Goal: Information Seeking & Learning: Learn about a topic

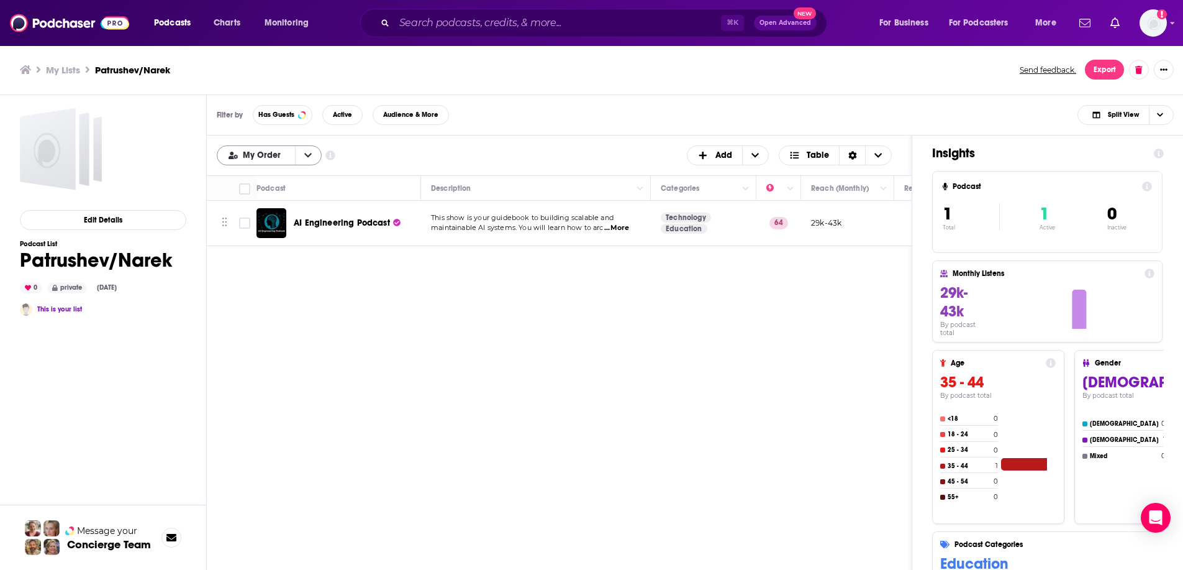
click at [309, 163] on button "open menu" at bounding box center [308, 155] width 26 height 19
click at [298, 199] on span "Alphabetical" at bounding box center [277, 196] width 70 height 7
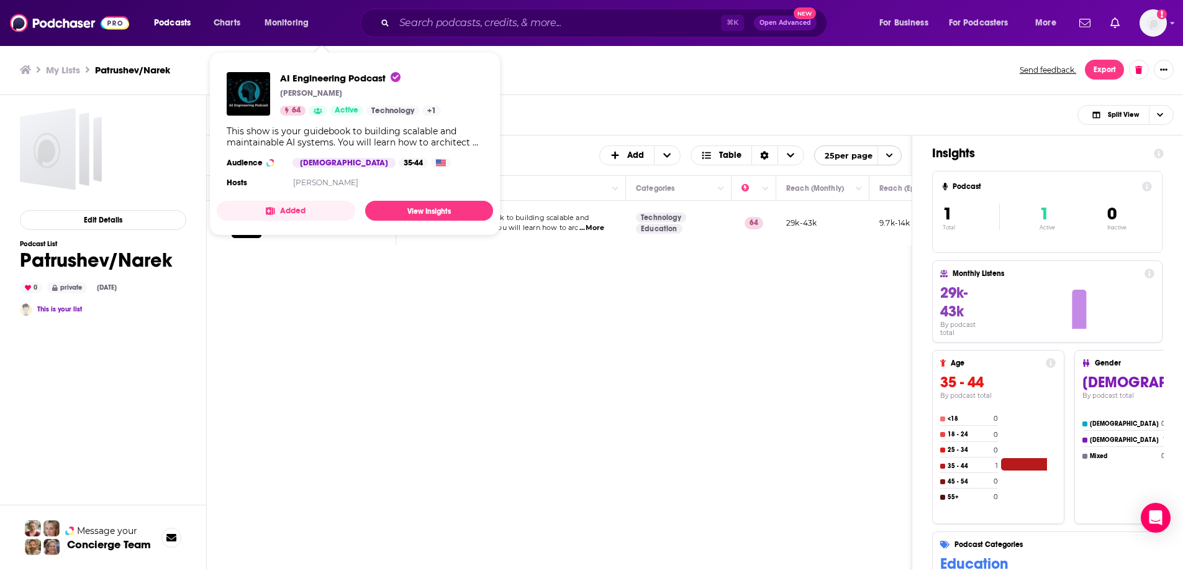
click at [303, 226] on span "AI Engineering Podcast [PERSON_NAME] 64 Active Technology + 1 This show is your…" at bounding box center [355, 143] width 276 height 183
click at [452, 306] on div "Podcasts Add Alphabetical Customize Your List Order Select the “My Order” sort …" at bounding box center [560, 401] width 706 height 532
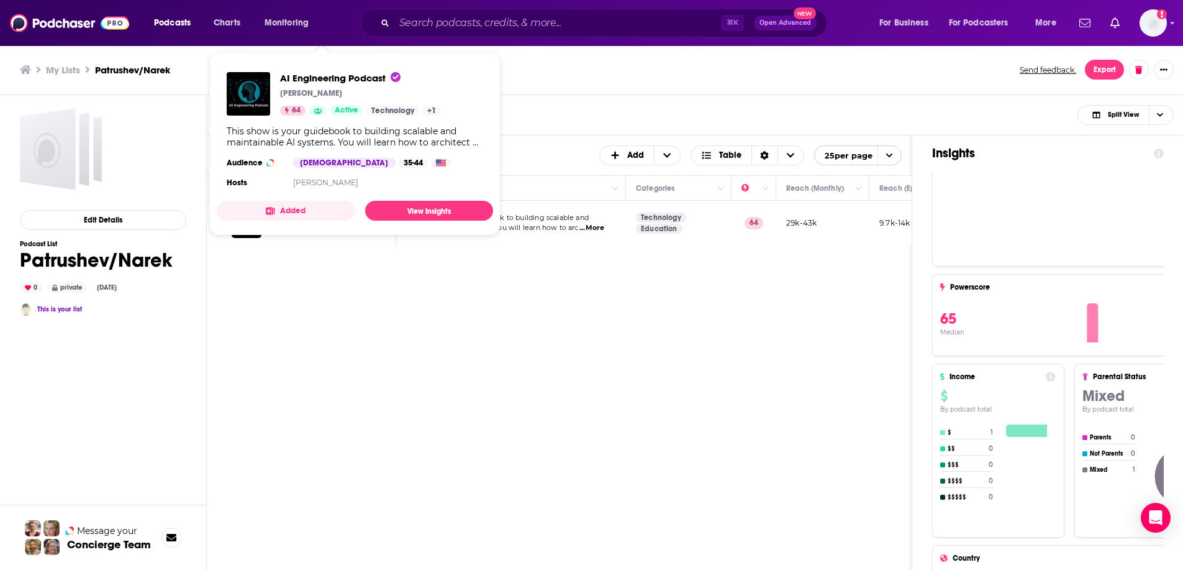
click at [294, 221] on span "AI Engineering Podcast [PERSON_NAME] 64 Active Technology + 1 This show is your…" at bounding box center [355, 143] width 276 height 163
click at [345, 75] on span "AI Engineering Podcast" at bounding box center [340, 78] width 121 height 12
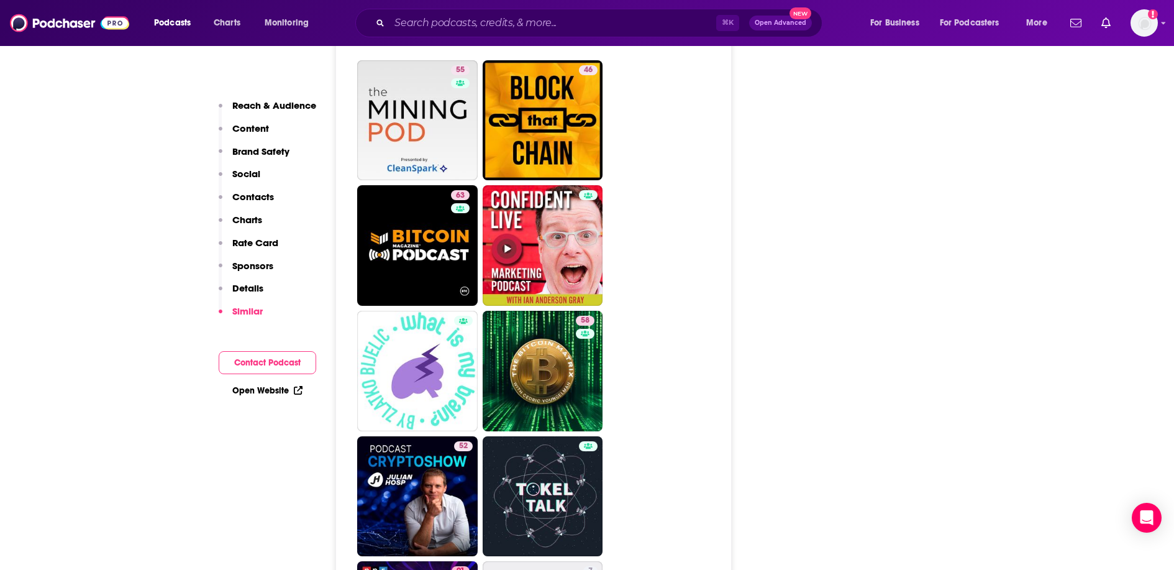
scroll to position [4223, 0]
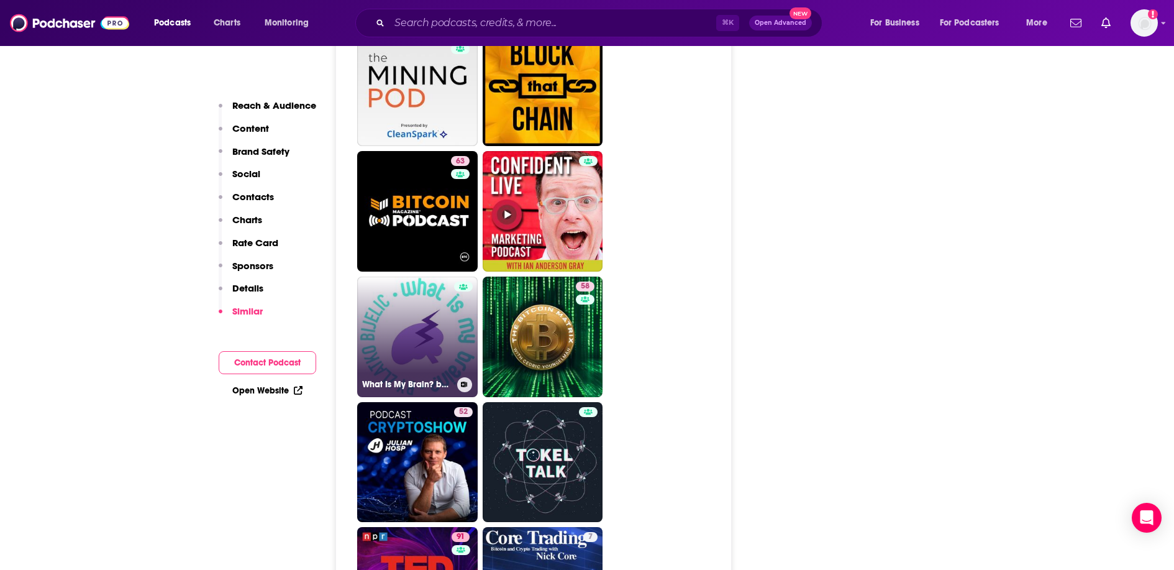
click at [449, 276] on link "What Is My Brain? by [PERSON_NAME]" at bounding box center [417, 336] width 121 height 121
type input "[URL][DOMAIN_NAME][PERSON_NAME]"
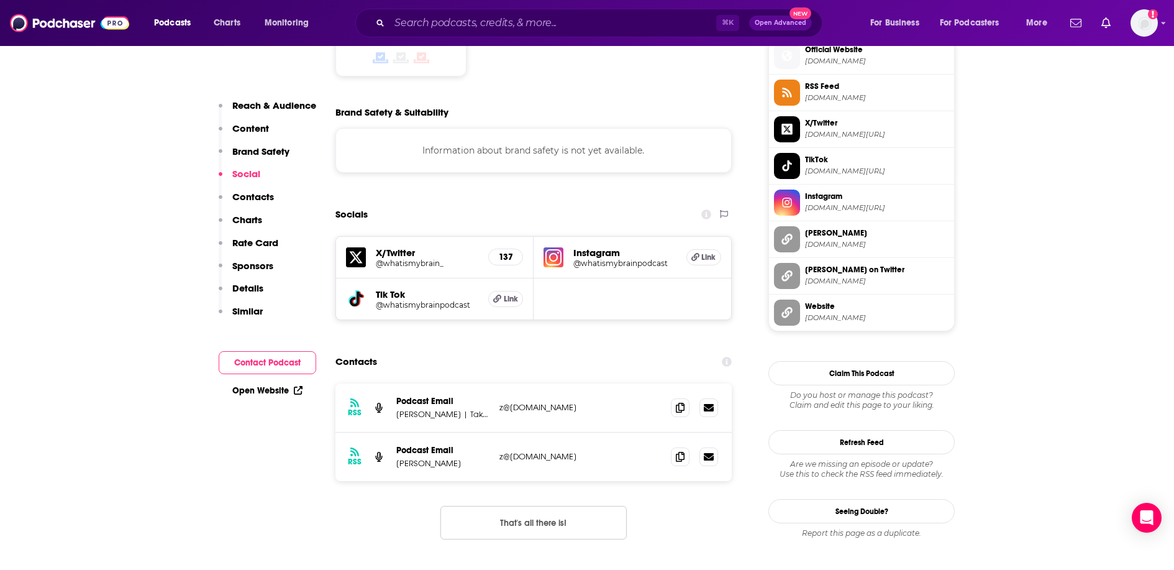
scroll to position [1147, 0]
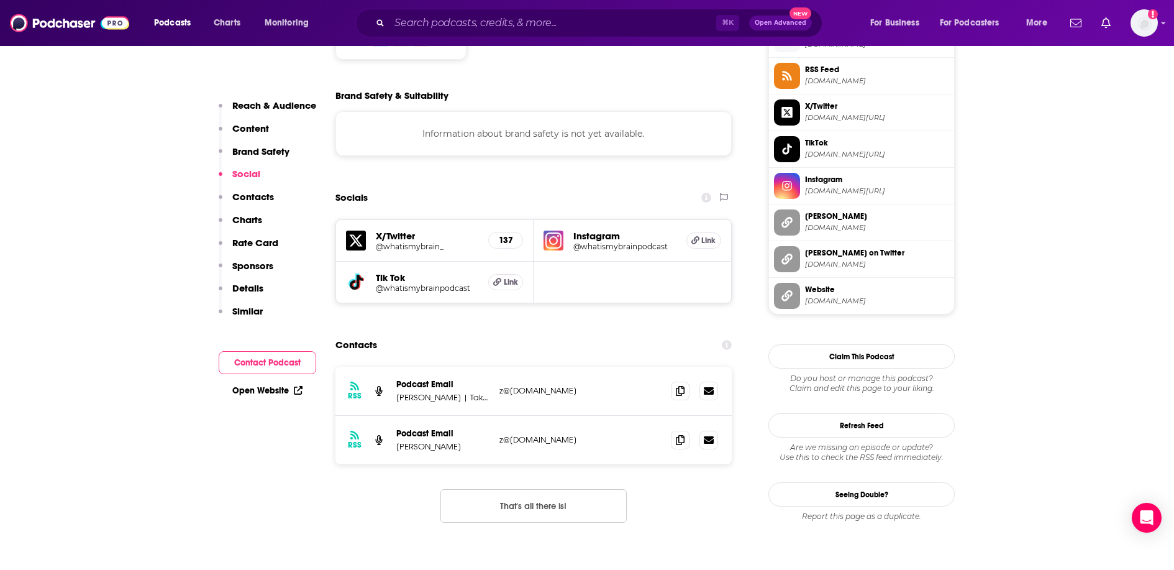
click at [550, 230] on img at bounding box center [554, 240] width 20 height 20
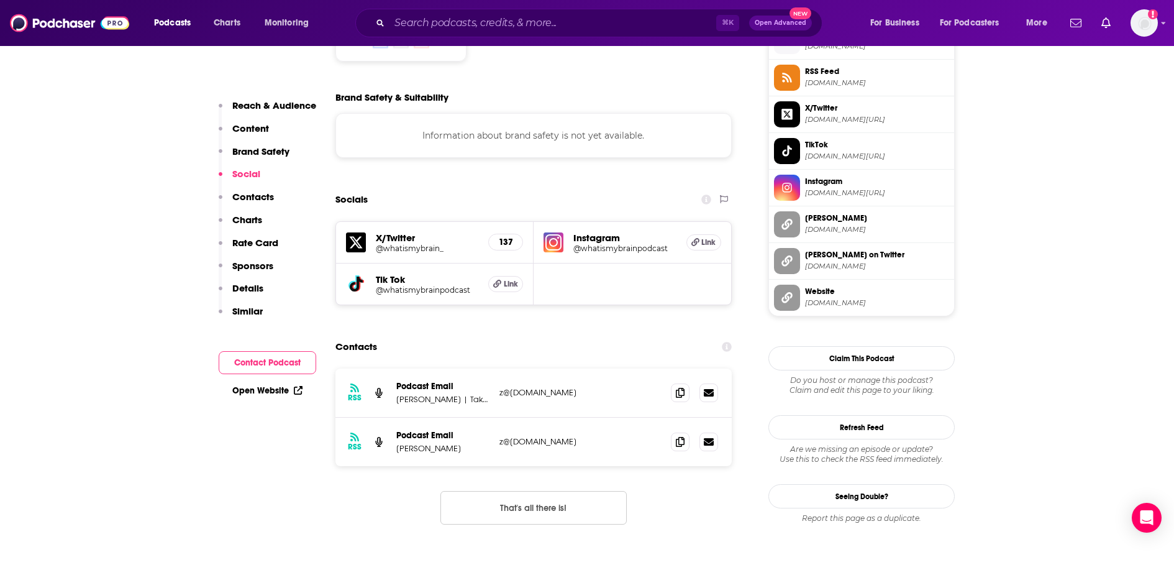
scroll to position [1145, 0]
click at [688, 432] on span at bounding box center [680, 441] width 19 height 19
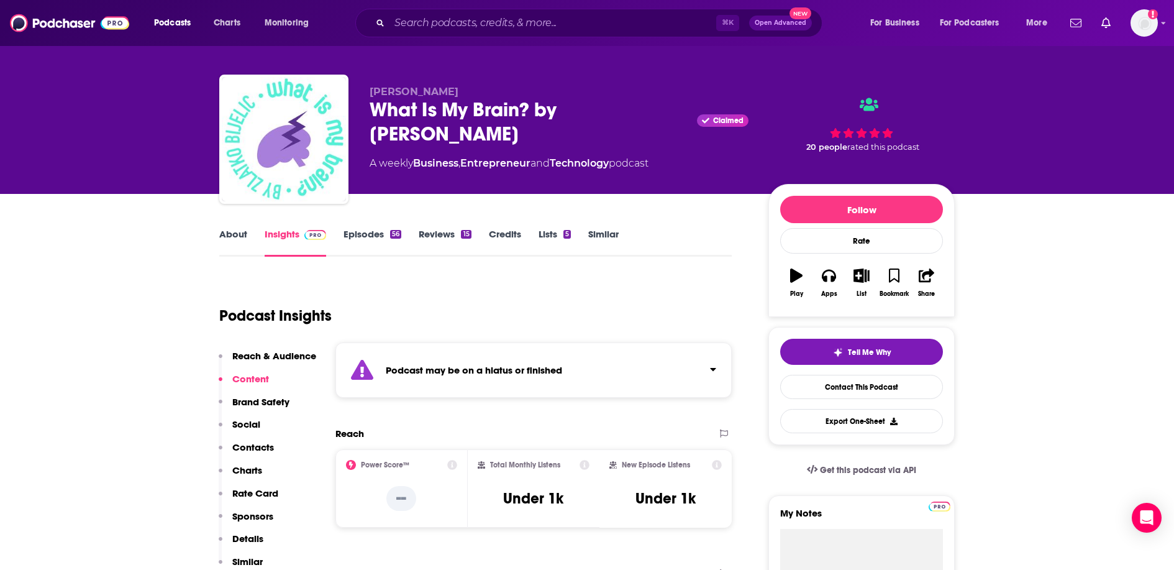
scroll to position [0, 0]
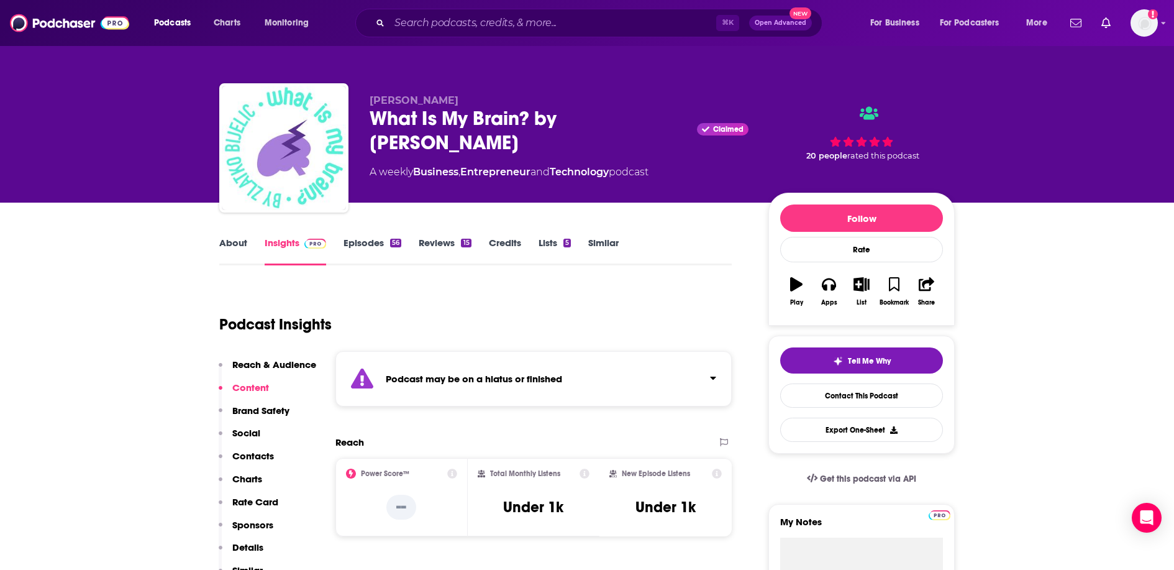
click at [369, 248] on link "Episodes 56" at bounding box center [373, 251] width 58 height 29
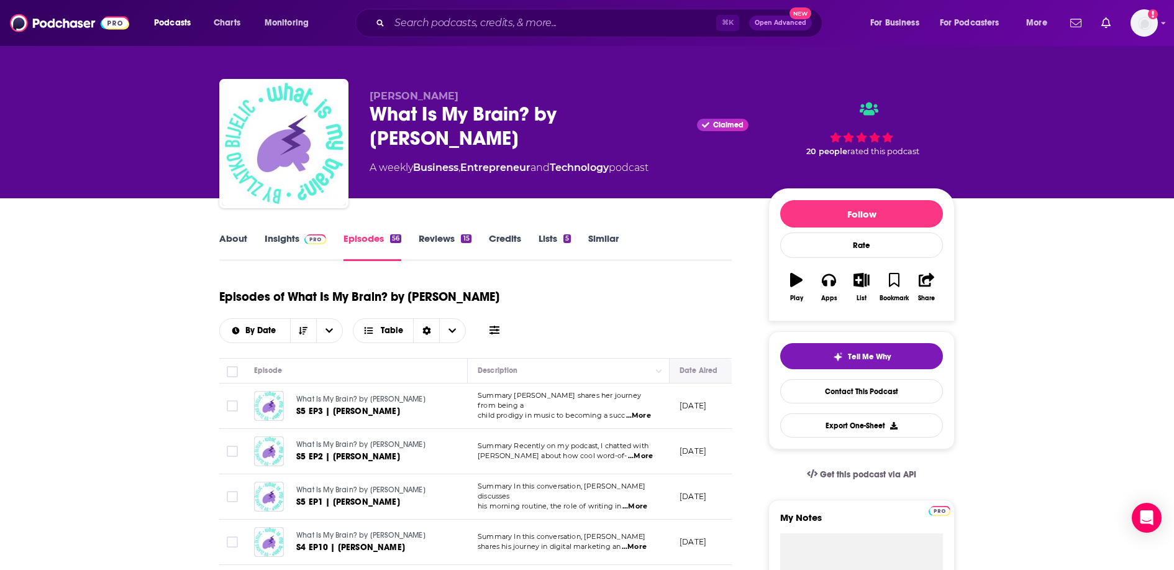
scroll to position [7, 0]
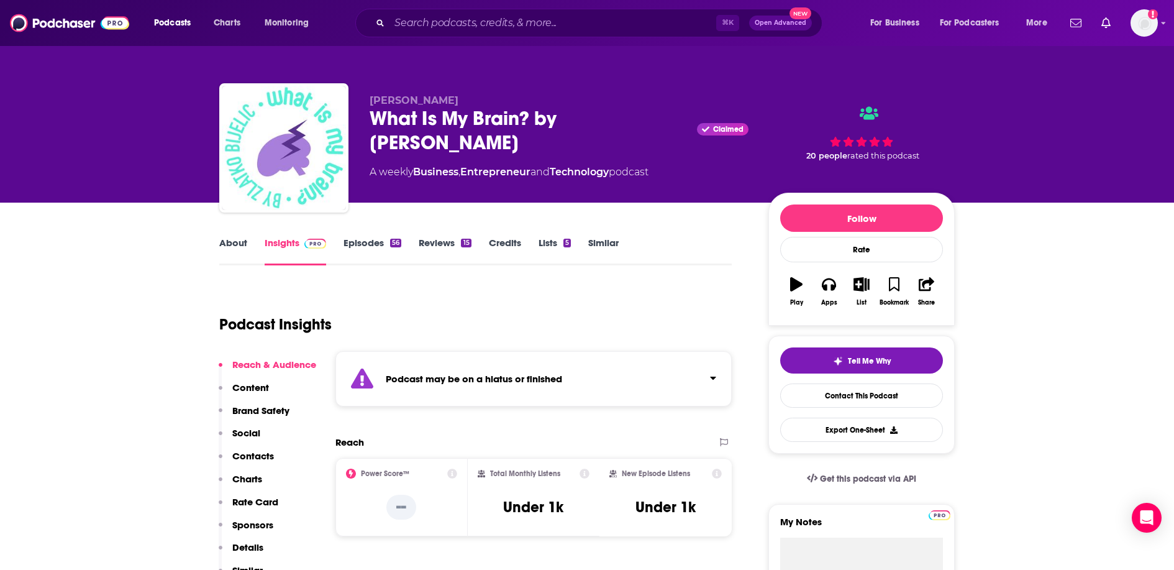
type input "[URL][DOMAIN_NAME]"
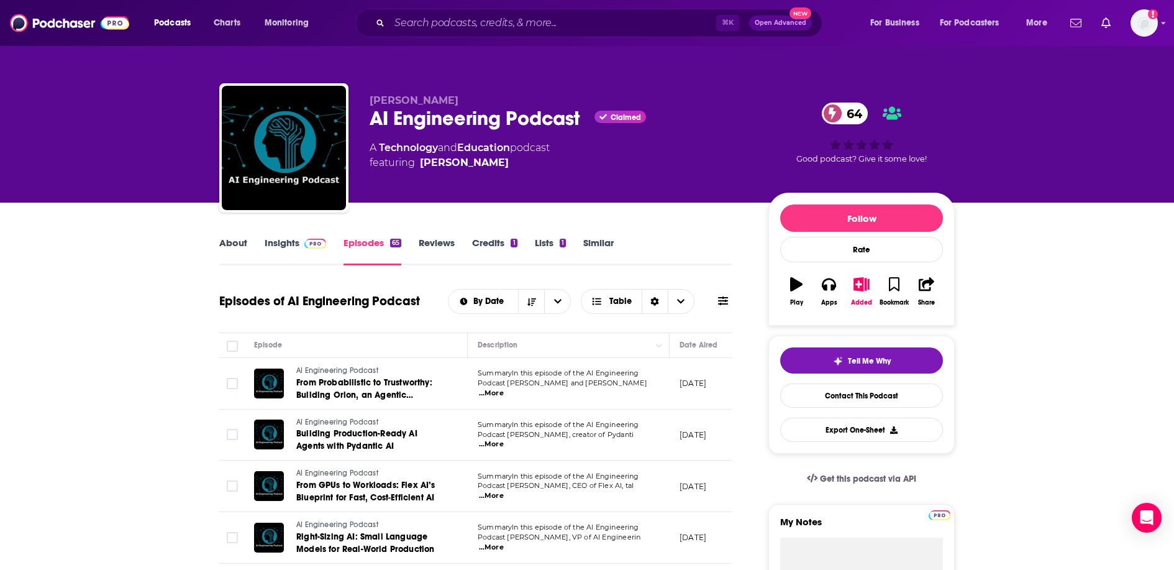
click at [504, 390] on span "...More" at bounding box center [491, 393] width 25 height 10
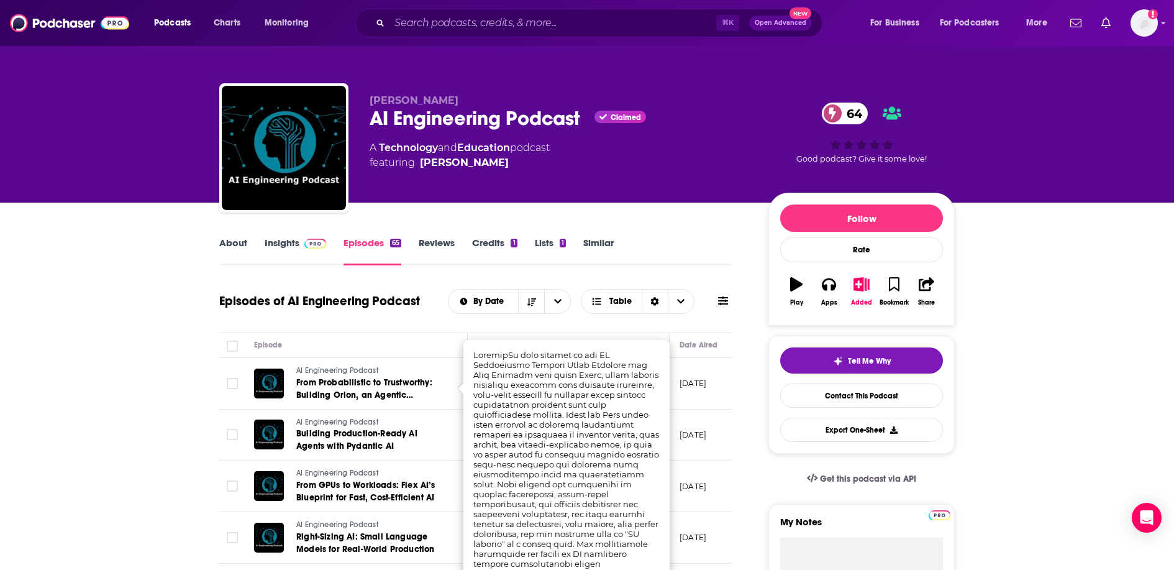
click at [700, 248] on div "About Insights Episodes 65 Reviews Credits 1 Lists 1 Similar" at bounding box center [475, 250] width 513 height 30
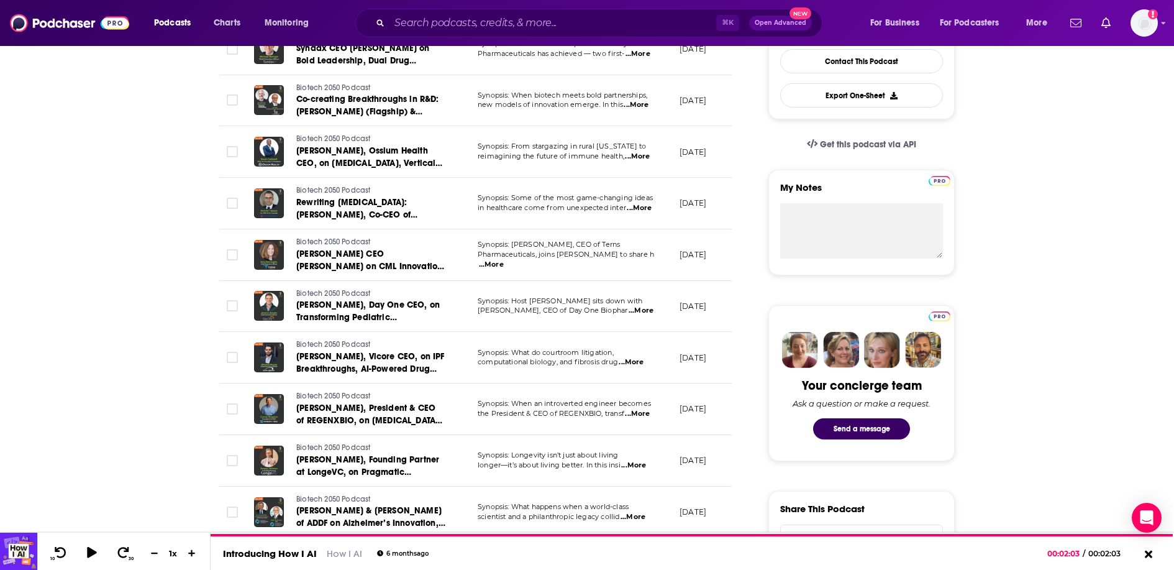
scroll to position [332, 0]
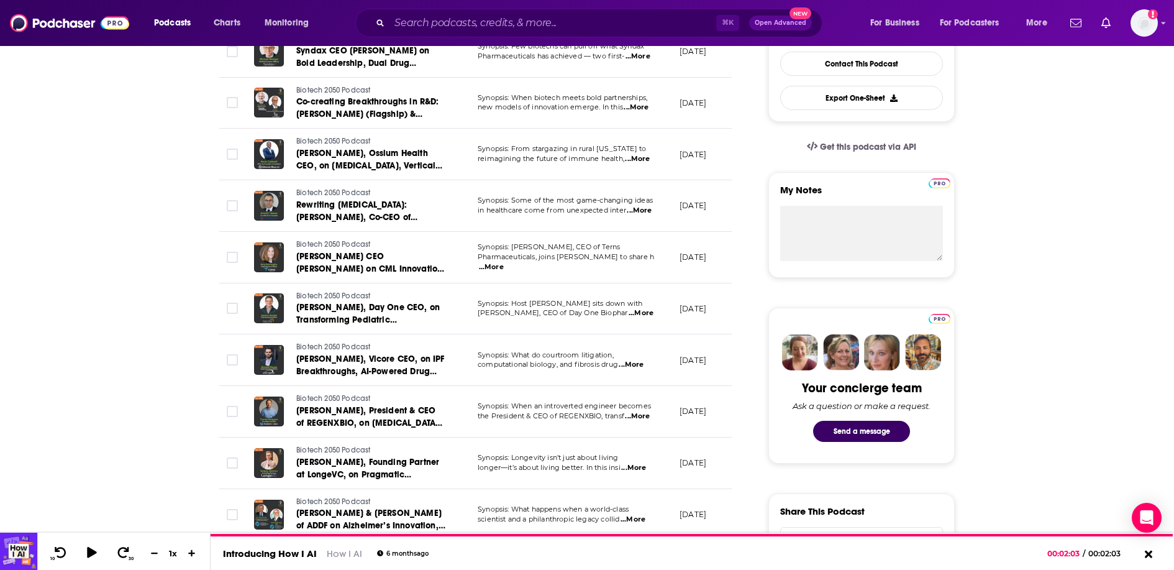
click at [640, 104] on span "...More" at bounding box center [636, 108] width 25 height 10
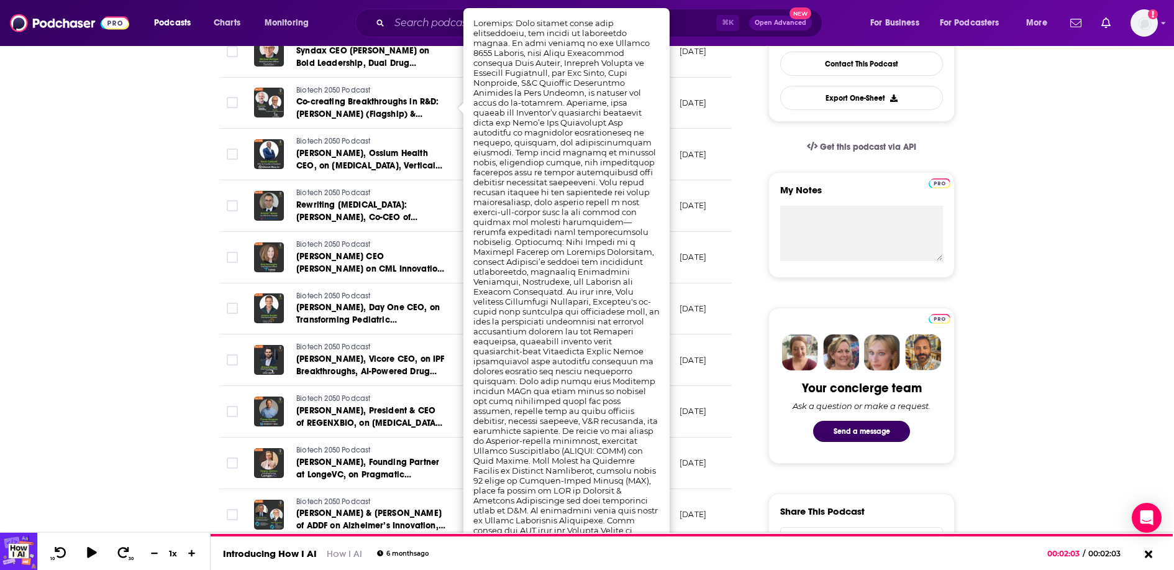
scroll to position [334, 0]
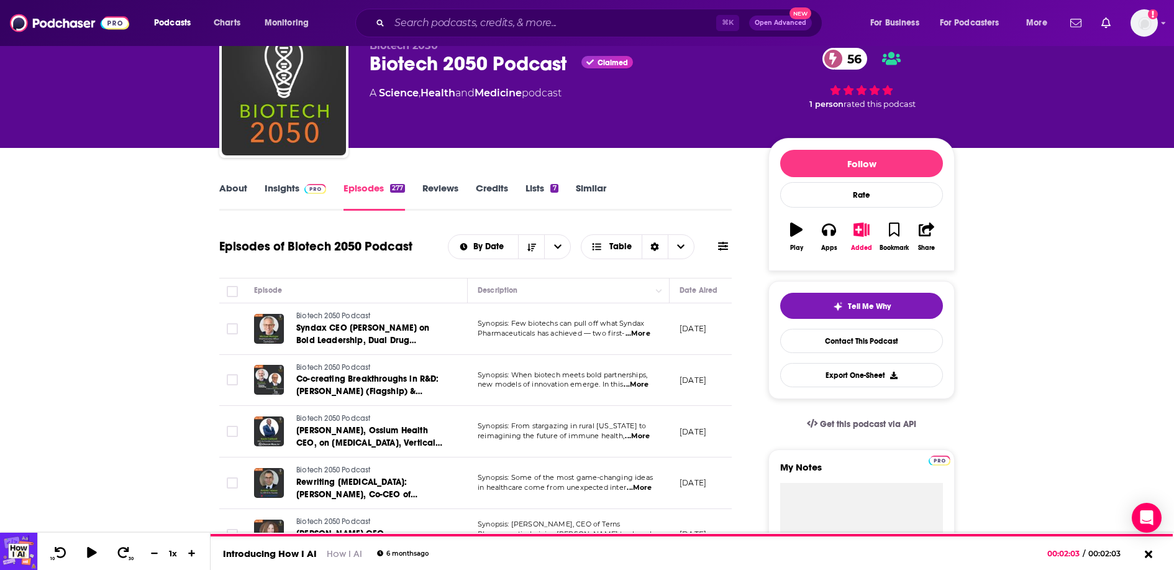
scroll to position [118, 0]
